Goal: Navigation & Orientation: Find specific page/section

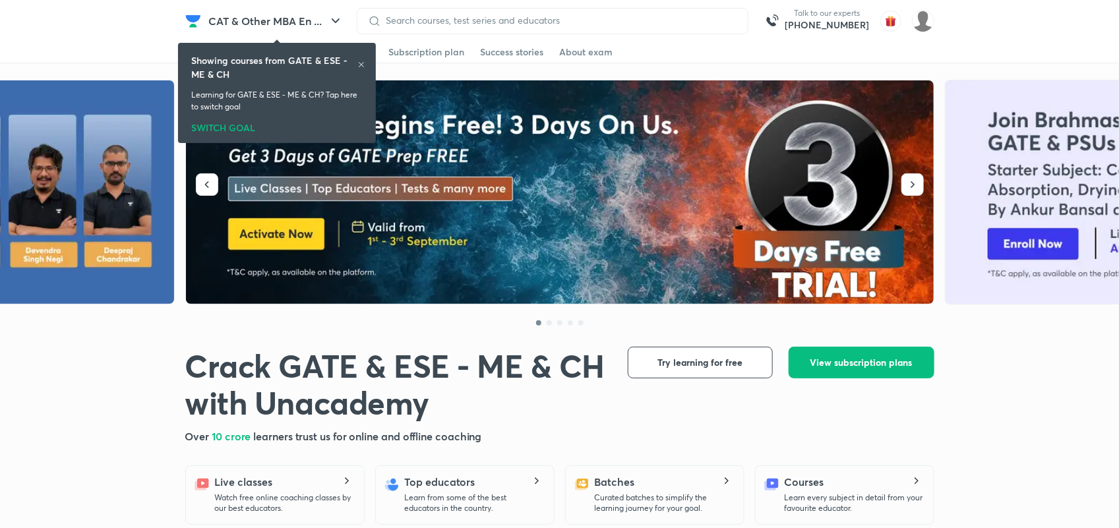
click at [189, 22] on img at bounding box center [193, 21] width 16 height 16
